Goal: Book appointment/travel/reservation

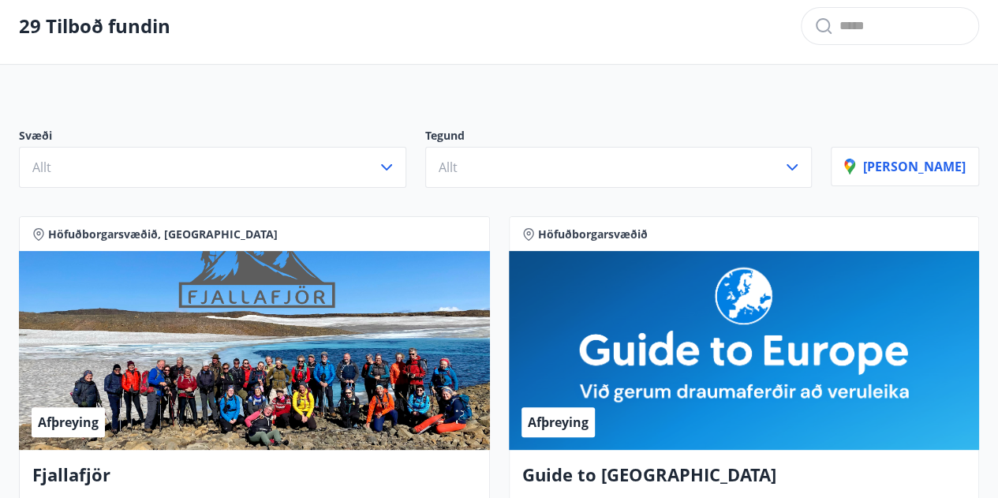
scroll to position [84, 0]
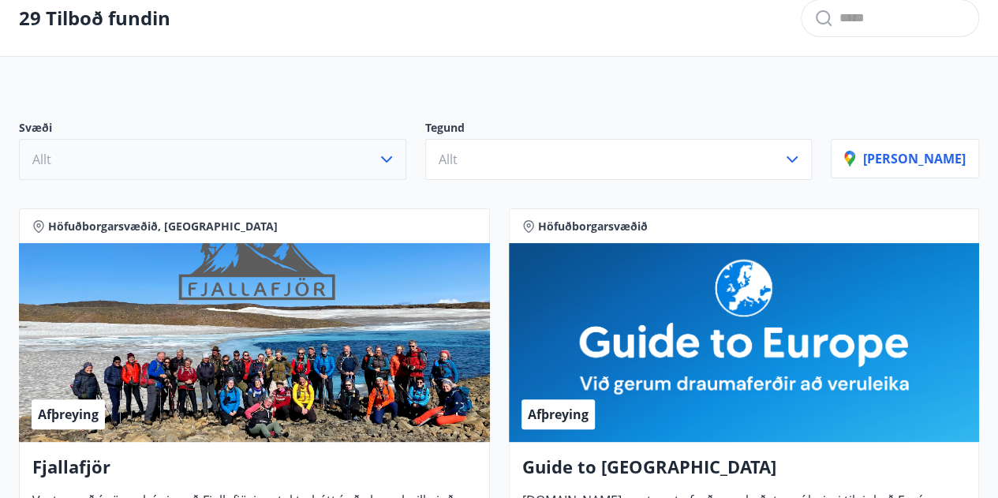
click at [174, 162] on button "Allt" at bounding box center [212, 159] width 387 height 41
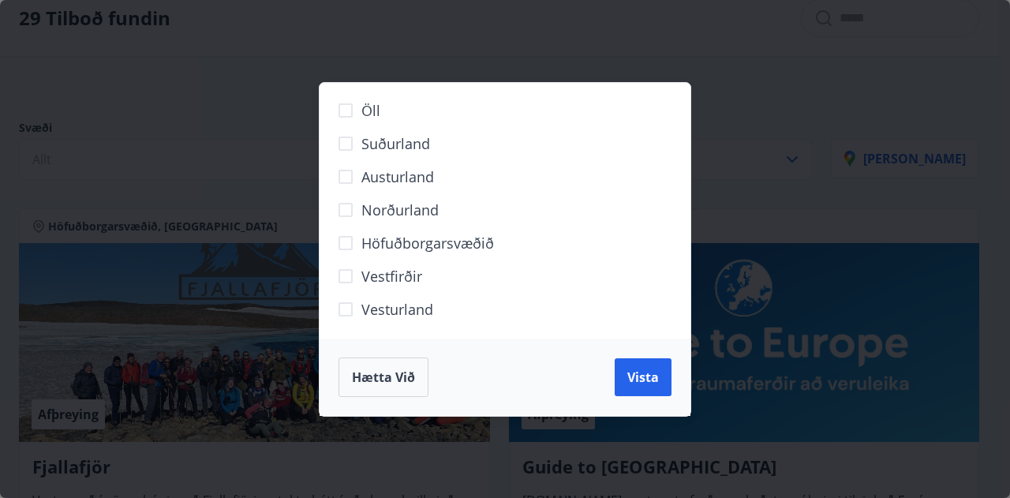
click at [374, 214] on span "Norðurland" at bounding box center [399, 210] width 77 height 21
click at [650, 386] on button "Vista" at bounding box center [642, 377] width 57 height 38
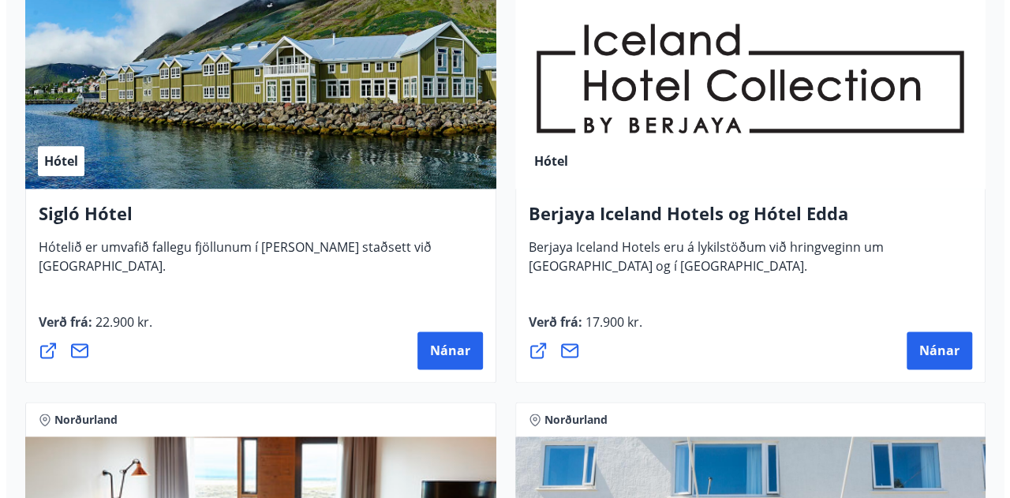
scroll to position [881, 0]
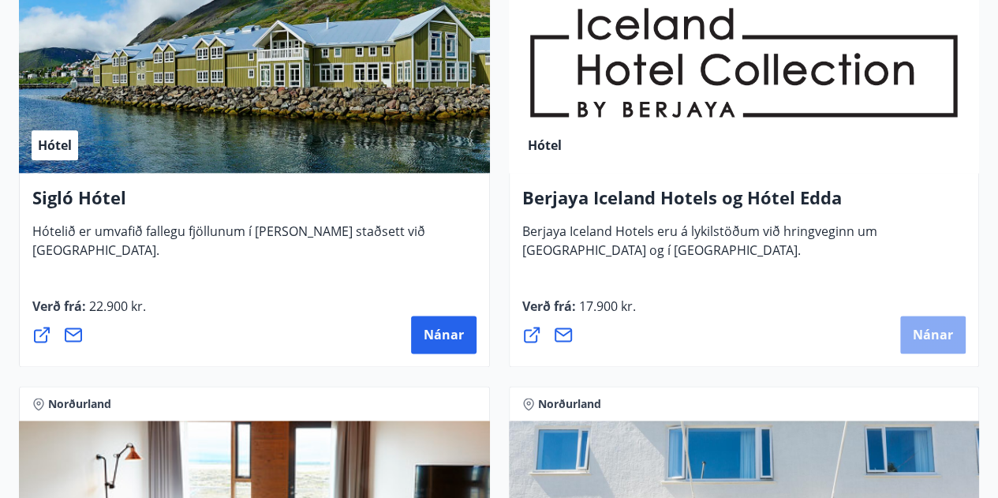
click at [909, 332] on button "Nánar" at bounding box center [932, 335] width 65 height 38
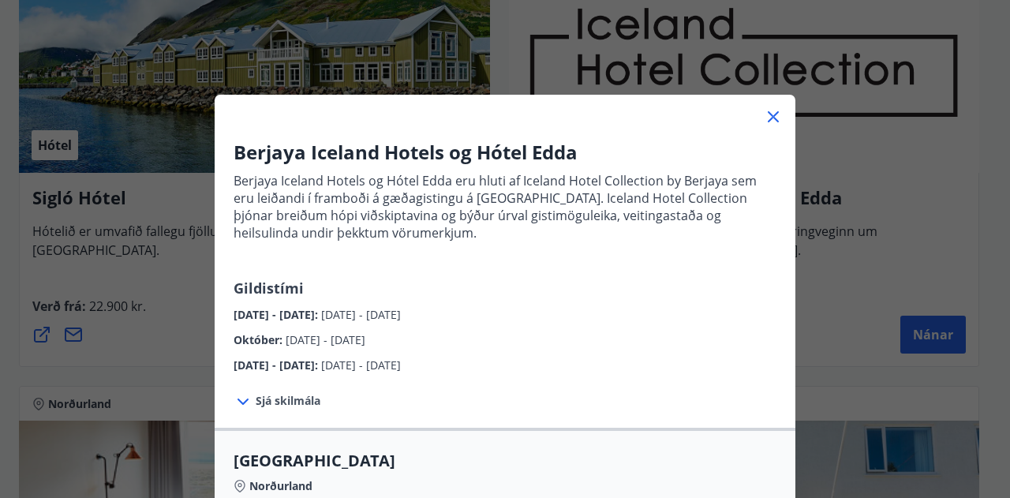
click at [673, 424] on div "Sjá skilmála Bókunarskilmálar og verð sem tilgreint er við [PERSON_NAME] þegar …" at bounding box center [505, 401] width 581 height 54
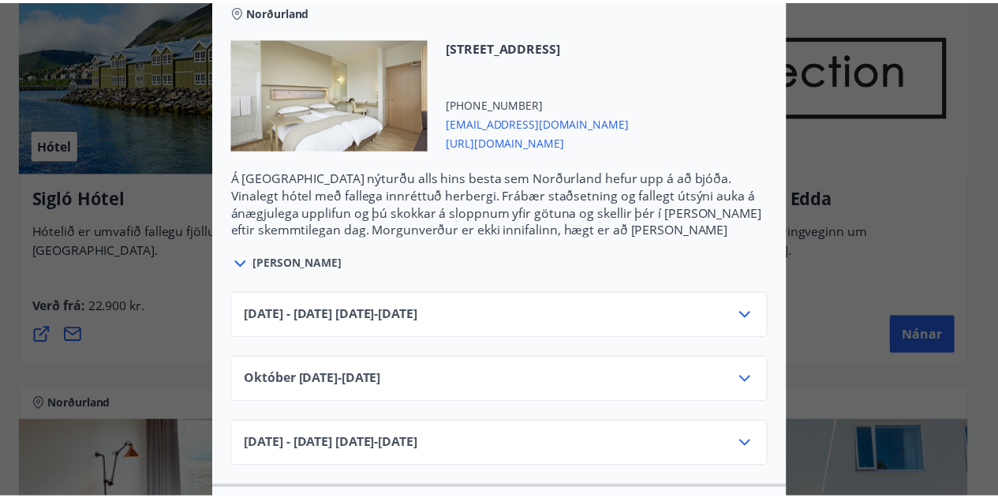
scroll to position [473, 0]
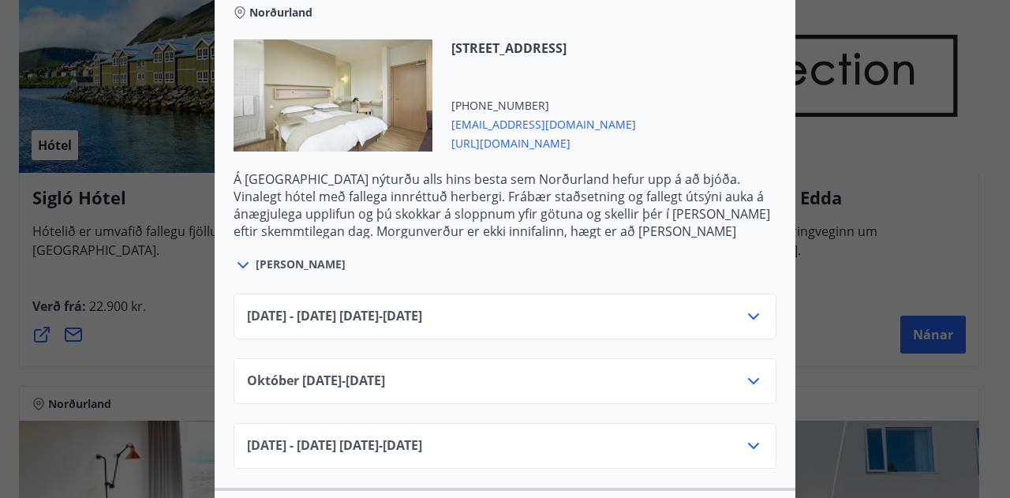
click at [679, 372] on div "[DATE]10.25 - [DATE]" at bounding box center [505, 388] width 516 height 32
click at [744, 384] on icon at bounding box center [753, 381] width 19 height 19
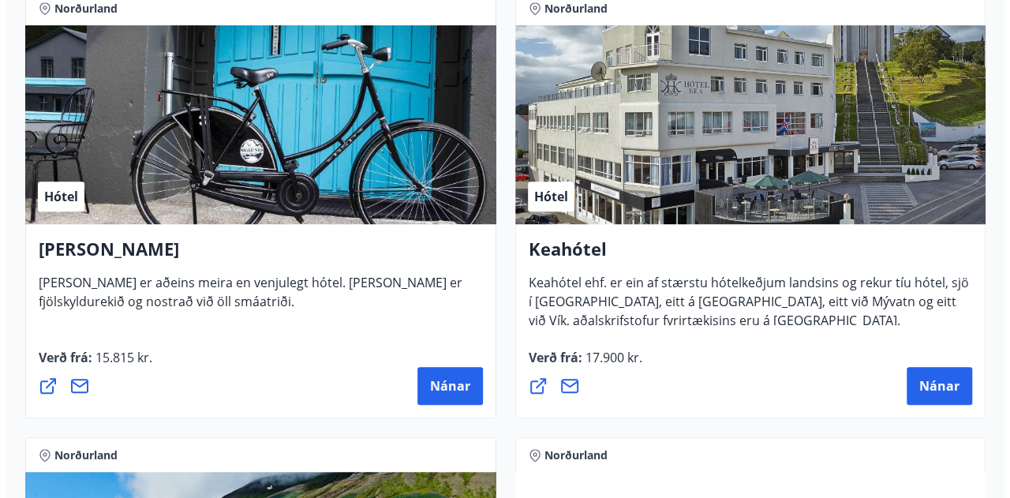
scroll to position [379, 0]
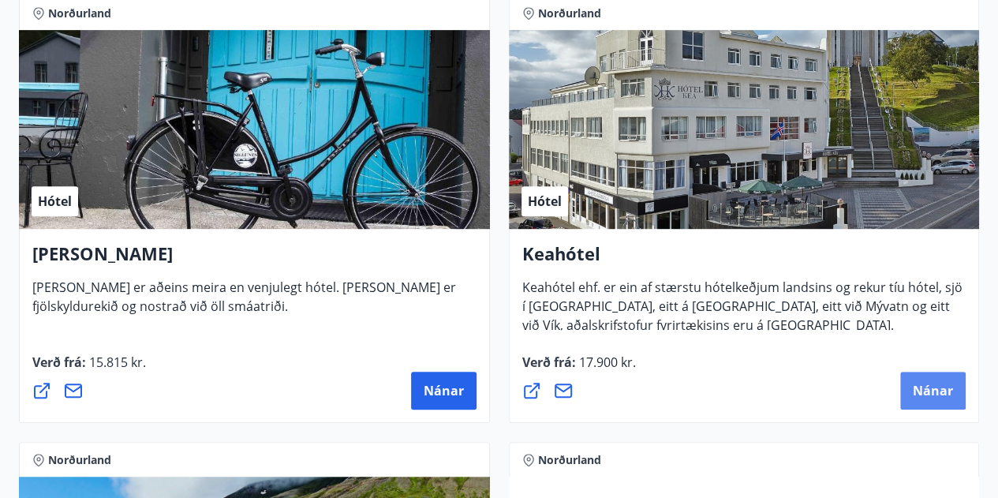
click at [925, 372] on button "Nánar" at bounding box center [932, 391] width 65 height 38
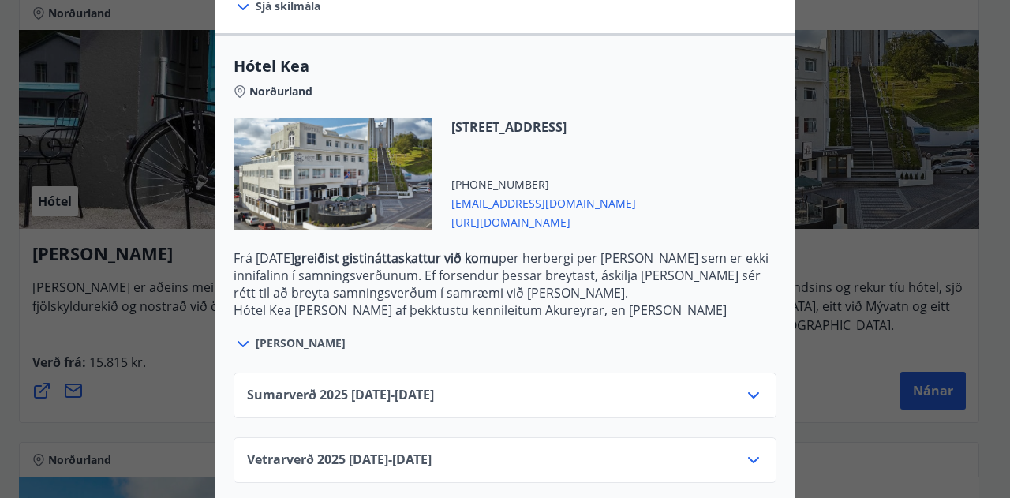
scroll to position [401, 0]
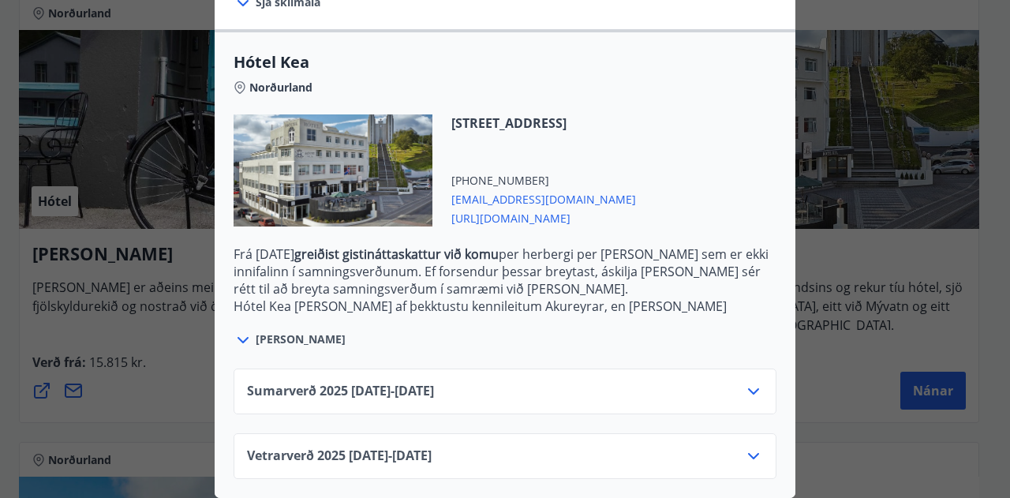
click at [744, 446] on icon at bounding box center [753, 455] width 19 height 19
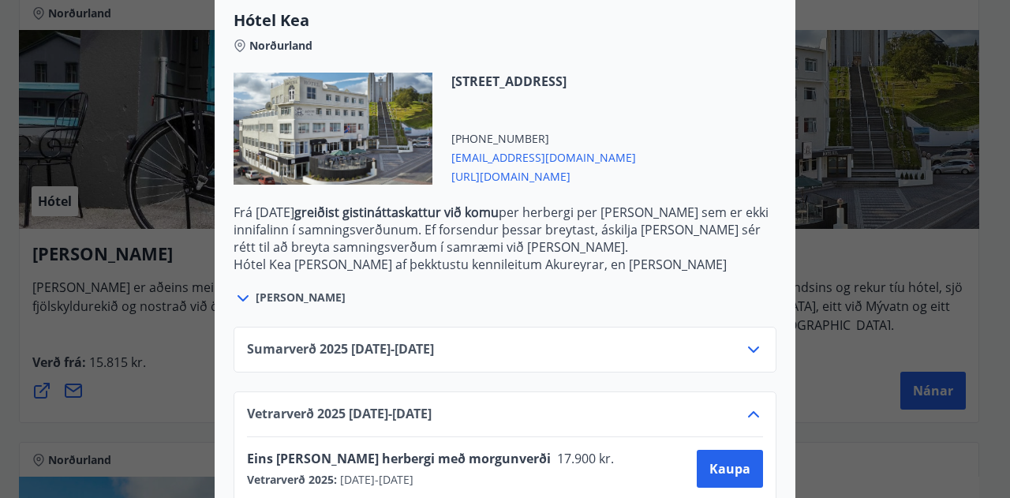
scroll to position [529, 0]
